Goal: Task Accomplishment & Management: Manage account settings

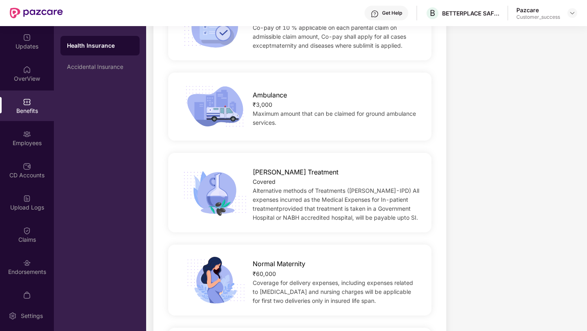
scroll to position [770, 0]
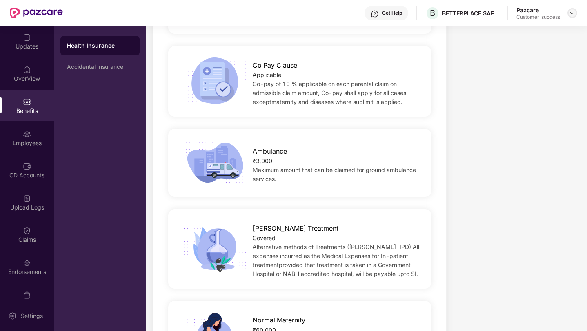
click at [573, 13] on img at bounding box center [572, 13] width 7 height 7
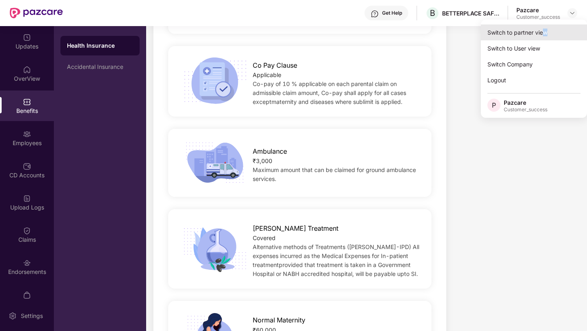
click at [545, 36] on div "Switch to partner view" at bounding box center [534, 32] width 106 height 16
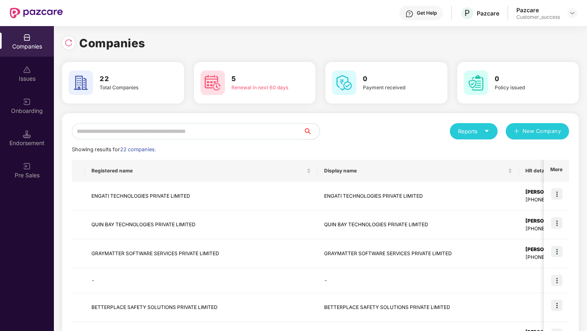
click at [240, 128] on input "text" at bounding box center [187, 131] width 231 height 16
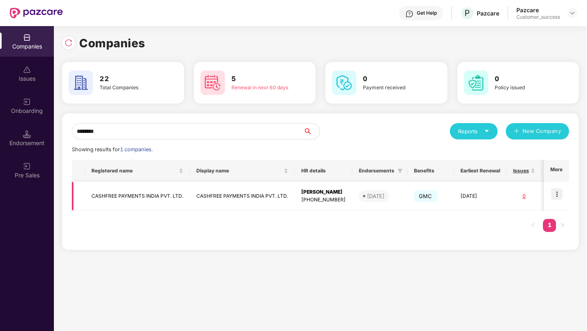
type input "********"
click at [559, 195] on img at bounding box center [556, 194] width 11 height 11
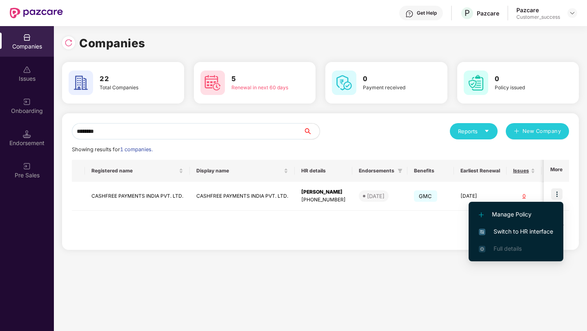
click at [535, 234] on span "Switch to HR interface" at bounding box center [516, 231] width 74 height 9
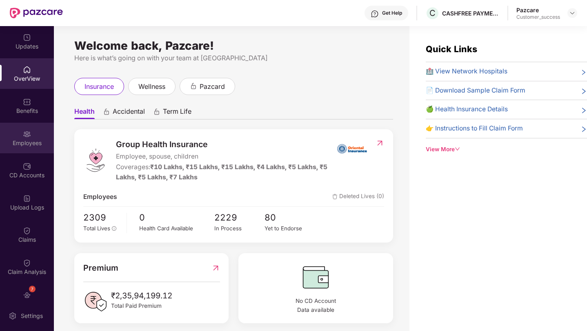
click at [13, 133] on div "Employees" at bounding box center [27, 138] width 54 height 31
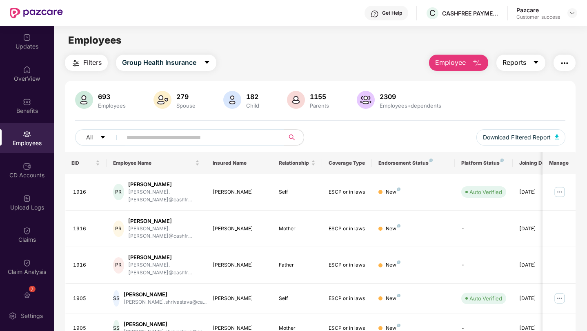
click at [516, 62] on span "Reports" at bounding box center [514, 63] width 24 height 10
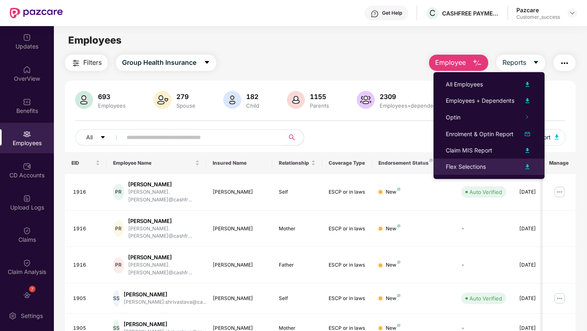
click at [490, 167] on div "Flex Selections" at bounding box center [489, 167] width 87 height 10
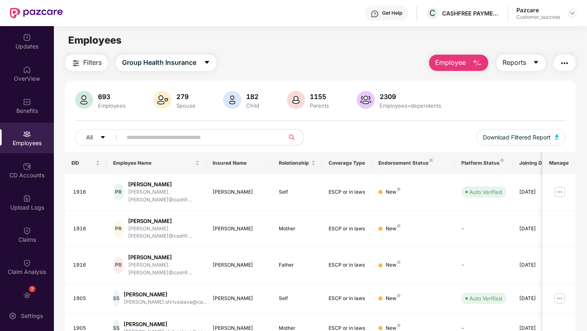
click at [581, 16] on header "Get Help C CASHFREE PAYMENTS INDIA PVT. LTD. Pazcare Customer_success" at bounding box center [293, 13] width 587 height 26
click at [576, 16] on div at bounding box center [572, 13] width 10 height 10
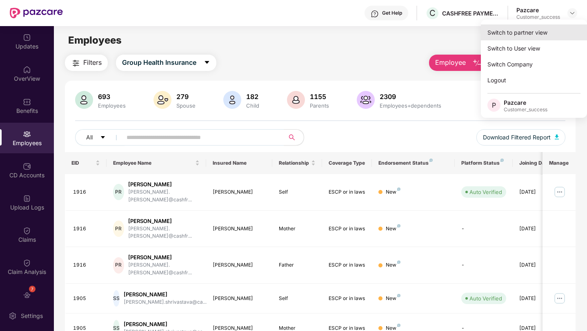
click at [560, 30] on div "Switch to partner view" at bounding box center [534, 32] width 106 height 16
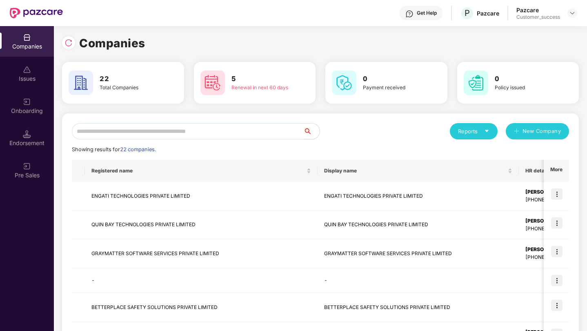
click at [167, 131] on input "text" at bounding box center [187, 131] width 231 height 16
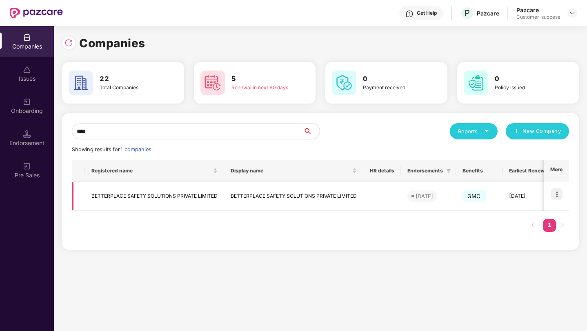
type input "****"
click at [557, 199] on img at bounding box center [556, 194] width 11 height 11
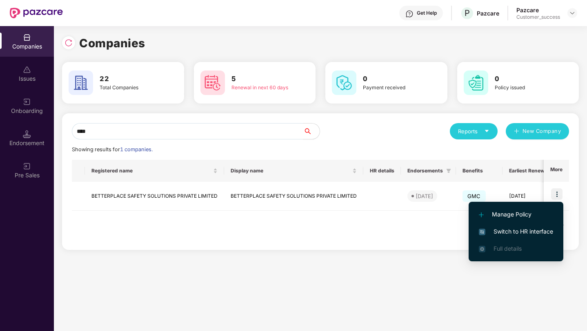
click at [527, 231] on span "Switch to HR interface" at bounding box center [516, 231] width 74 height 9
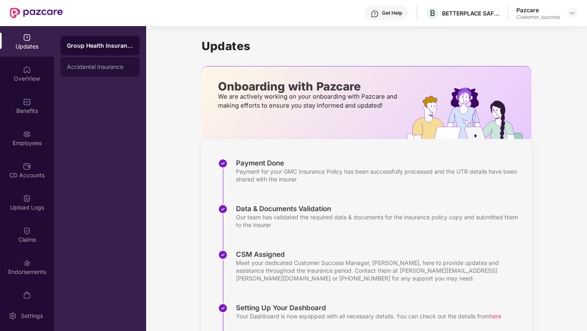
click at [71, 65] on div "Accidental Insurance" at bounding box center [100, 67] width 66 height 7
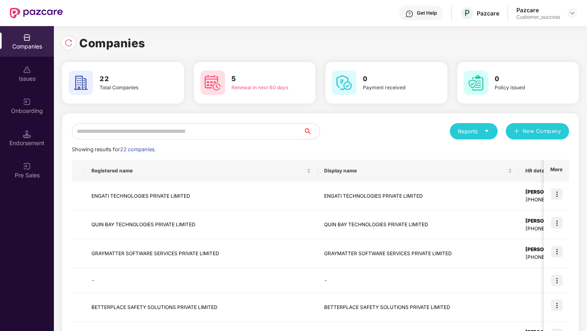
click at [176, 131] on input "text" at bounding box center [187, 131] width 231 height 16
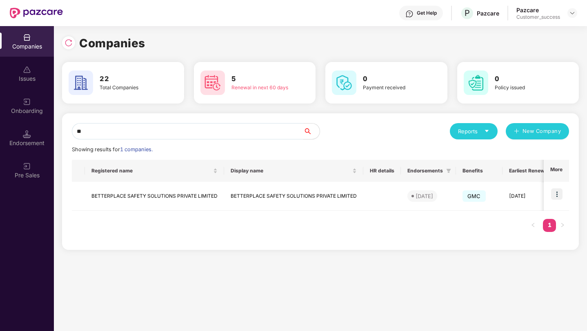
type input "*"
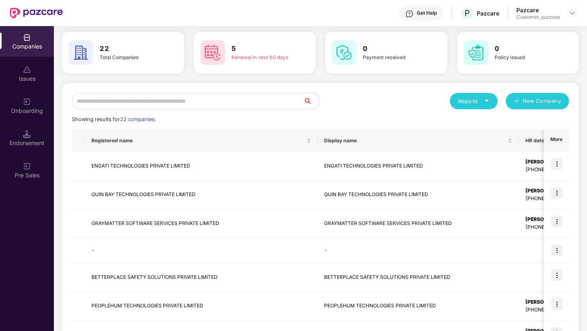
click at [104, 104] on input "text" at bounding box center [187, 101] width 231 height 16
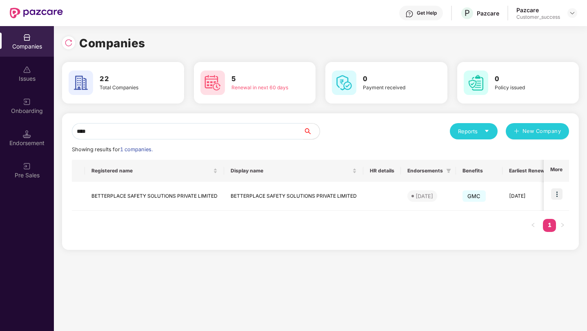
scroll to position [0, 1]
type input "****"
click at [27, 105] on img at bounding box center [27, 102] width 8 height 8
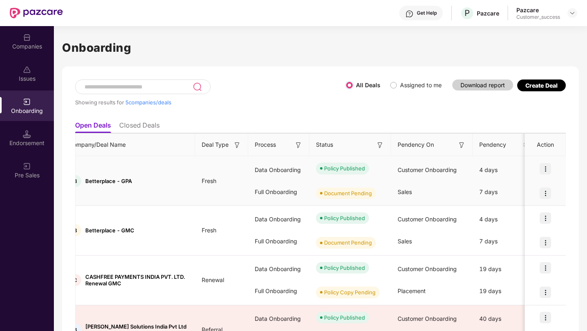
scroll to position [0, 0]
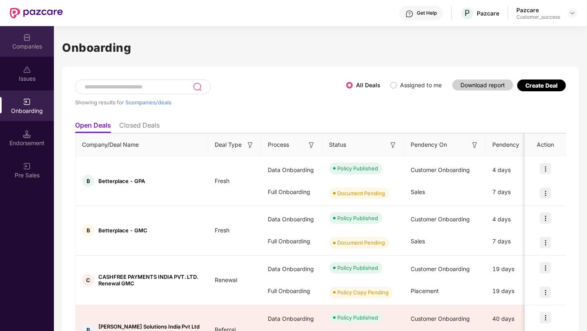
click at [24, 45] on div "Companies" at bounding box center [27, 46] width 54 height 8
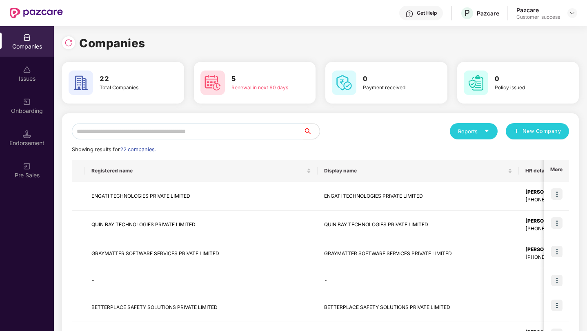
click at [144, 132] on input "text" at bounding box center [187, 131] width 231 height 16
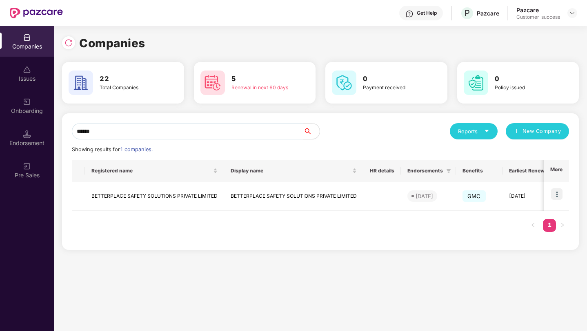
type input "******"
click at [558, 193] on img at bounding box center [556, 194] width 11 height 11
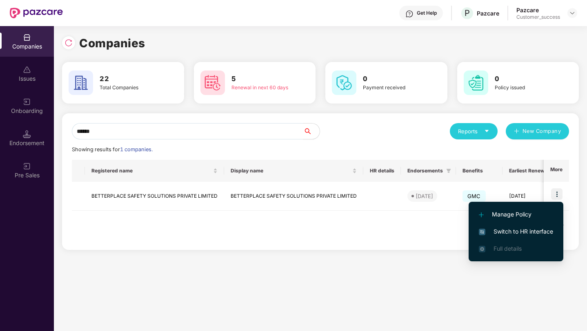
click at [528, 228] on span "Switch to HR interface" at bounding box center [516, 231] width 74 height 9
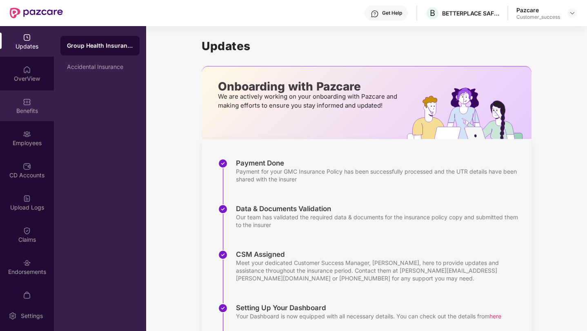
click at [18, 110] on div "Benefits" at bounding box center [27, 111] width 54 height 8
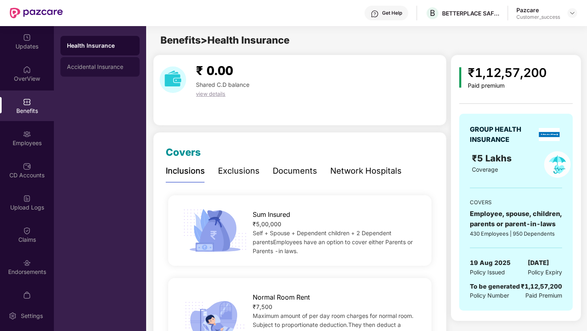
click at [88, 62] on div "Accidental Insurance" at bounding box center [99, 67] width 79 height 20
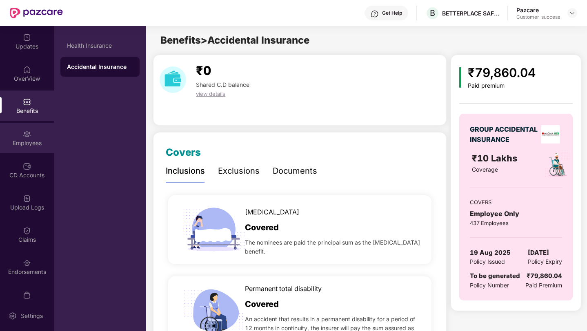
click at [42, 131] on div "Employees" at bounding box center [27, 138] width 54 height 31
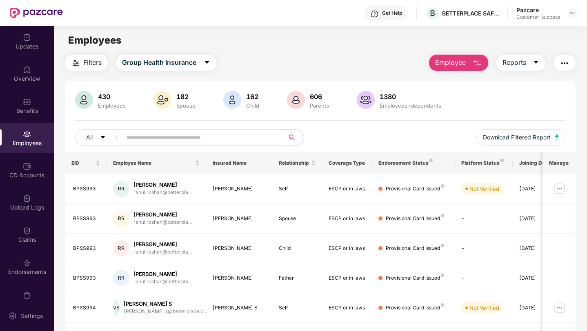
click at [140, 133] on input "text" at bounding box center [200, 137] width 147 height 12
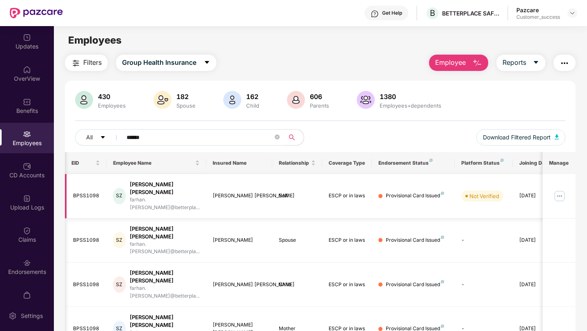
scroll to position [0, 20]
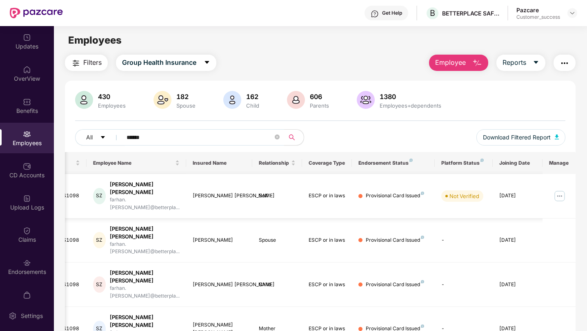
type input "******"
click at [557, 190] on img at bounding box center [559, 196] width 13 height 13
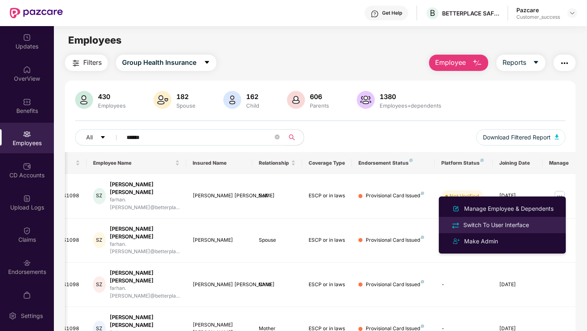
click at [474, 221] on div "Switch To User Interface" at bounding box center [496, 225] width 69 height 9
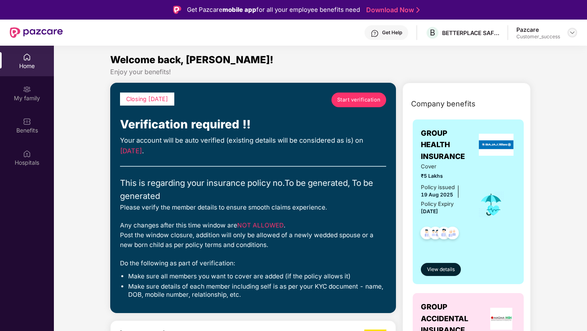
click at [573, 32] on img at bounding box center [572, 32] width 7 height 7
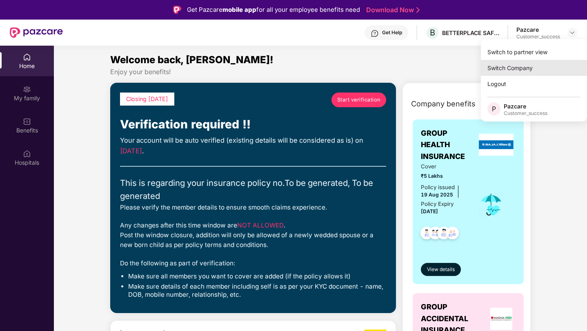
click at [502, 72] on div "Switch Company" at bounding box center [534, 68] width 106 height 16
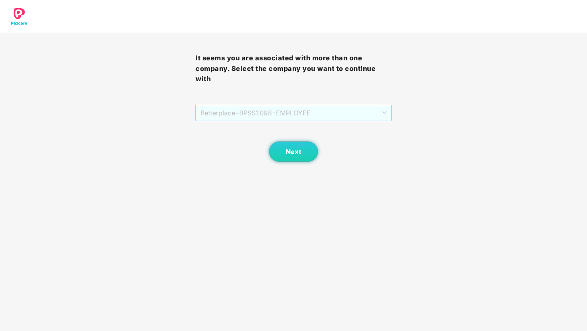
click at [343, 111] on span "Betterplace - BPSS1098 - EMPLOYEE" at bounding box center [293, 113] width 186 height 16
click at [289, 151] on span "Next" at bounding box center [294, 152] width 16 height 8
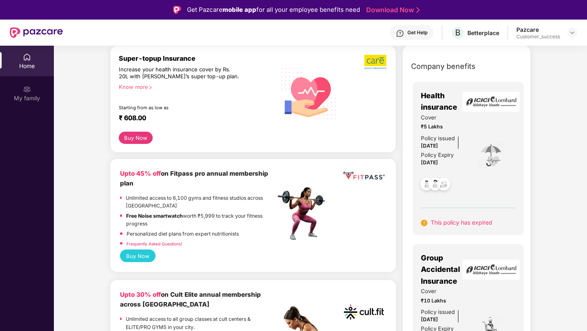
scroll to position [0, 0]
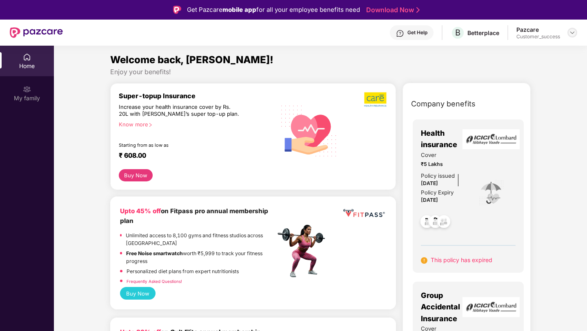
click at [569, 32] on img at bounding box center [572, 32] width 7 height 7
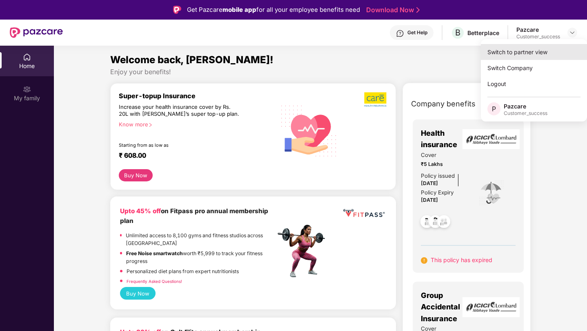
click at [529, 49] on div "Switch to partner view" at bounding box center [534, 52] width 106 height 16
